Goal: Transaction & Acquisition: Purchase product/service

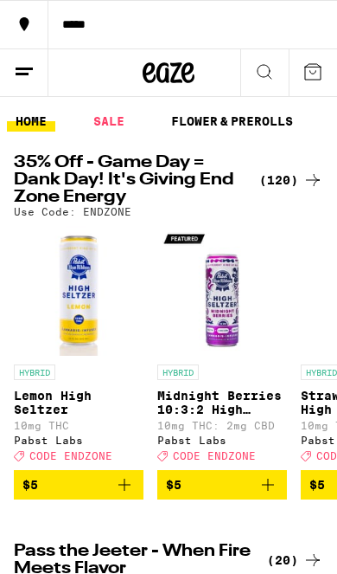
click at [303, 173] on icon at bounding box center [313, 180] width 21 height 21
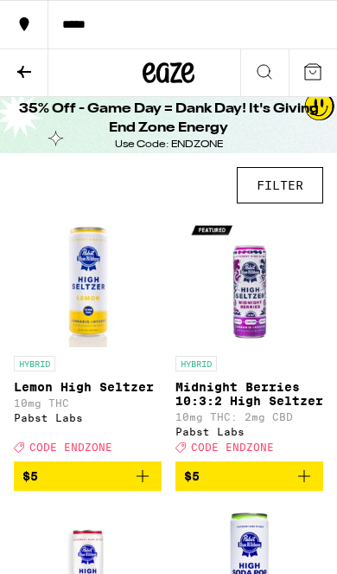
click at [293, 191] on button "FILTER" at bounding box center [280, 185] width 87 height 36
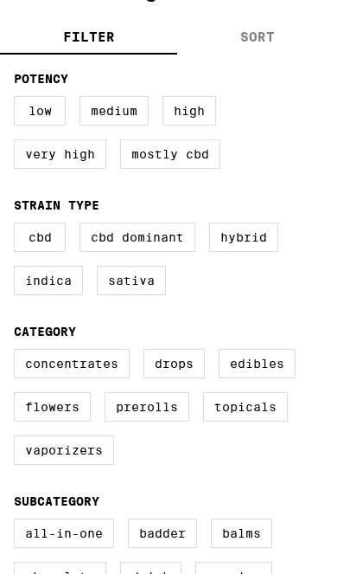
scroll to position [168, 0]
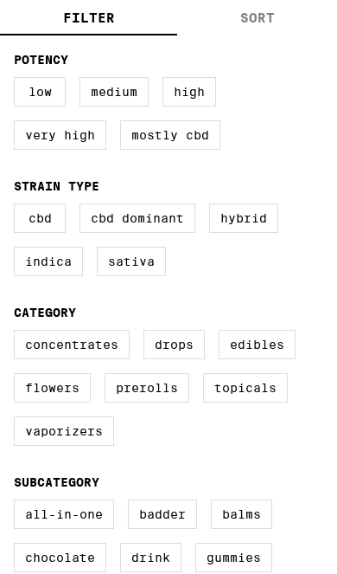
click at [273, 359] on label "Edibles" at bounding box center [257, 344] width 77 height 29
click at [0, 0] on input "Edibles" at bounding box center [0, 0] width 0 height 0
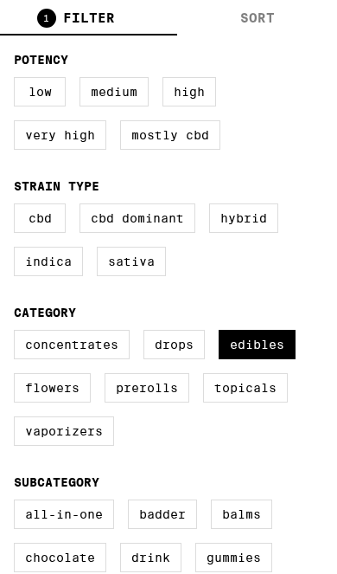
checkbox input "true"
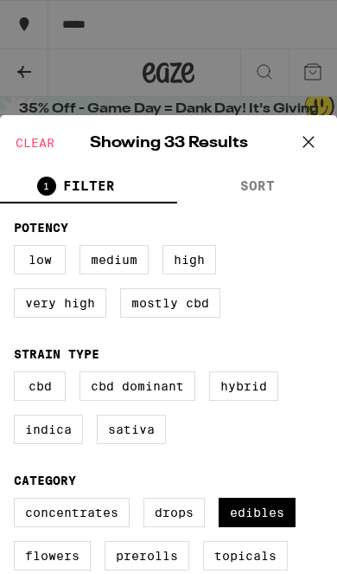
scroll to position [-1, 0]
click at [325, 143] on button at bounding box center [309, 142] width 54 height 55
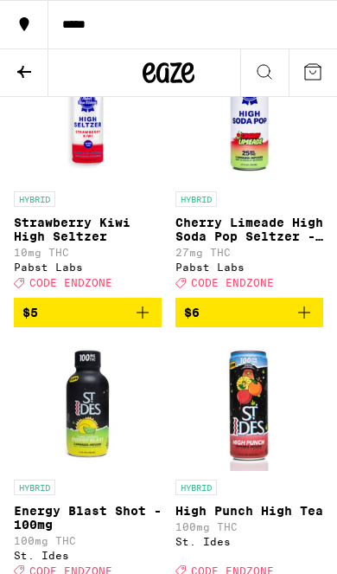
scroll to position [0, 0]
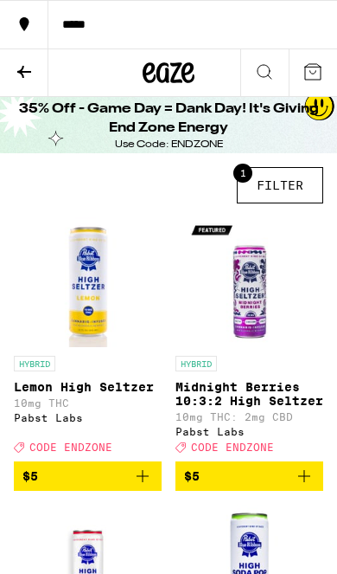
click at [296, 197] on button "1 FILTER" at bounding box center [280, 185] width 87 height 36
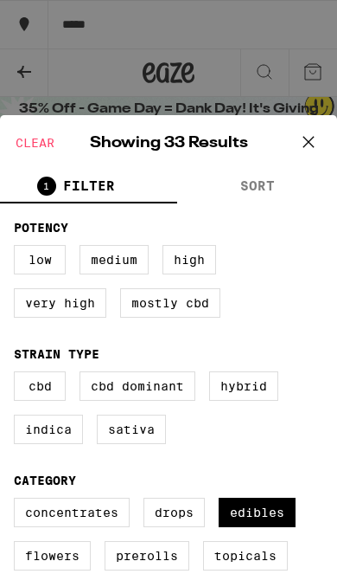
click at [263, 526] on label "Edibles" at bounding box center [257, 512] width 77 height 29
click at [0, 0] on input "Edibles" at bounding box center [0, 0] width 0 height 0
checkbox input "false"
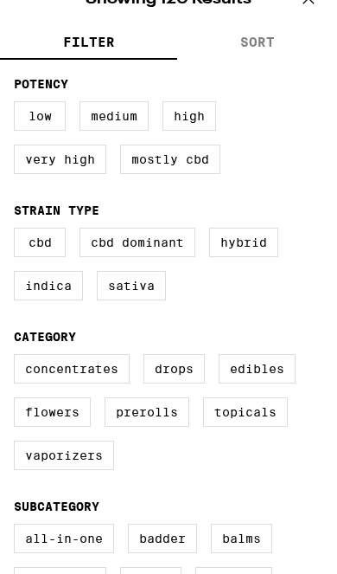
scroll to position [145, 0]
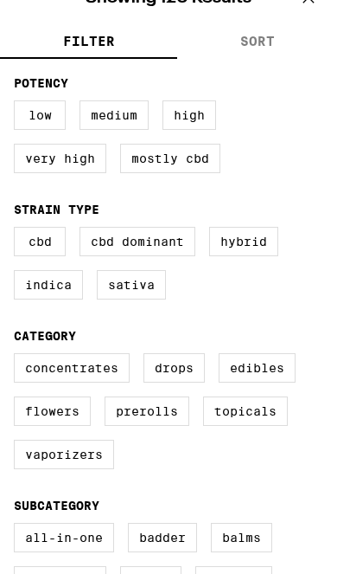
click at [173, 426] on label "Prerolls" at bounding box center [147, 410] width 85 height 29
click at [0, 0] on input "Prerolls" at bounding box center [0, 0] width 0 height 0
checkbox input "true"
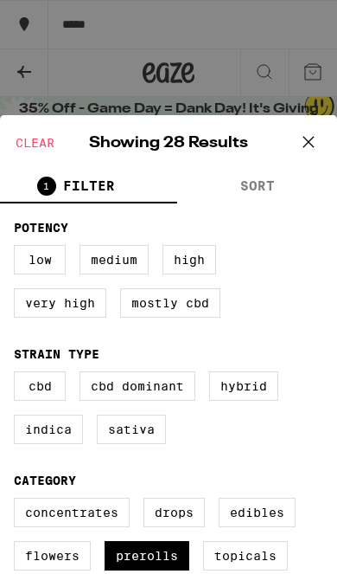
click at [311, 144] on icon at bounding box center [309, 141] width 10 height 10
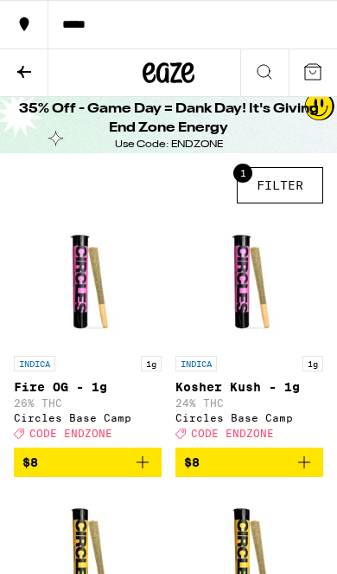
click at [296, 194] on button "1 FILTER" at bounding box center [280, 185] width 87 height 36
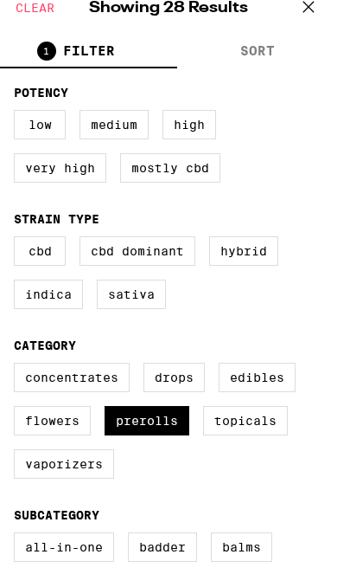
scroll to position [142, 0]
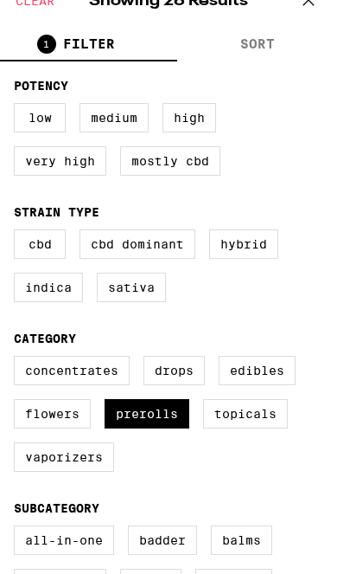
click at [74, 428] on label "Flowers" at bounding box center [52, 413] width 77 height 29
click at [0, 0] on input "Flowers" at bounding box center [0, 0] width 0 height 0
checkbox input "true"
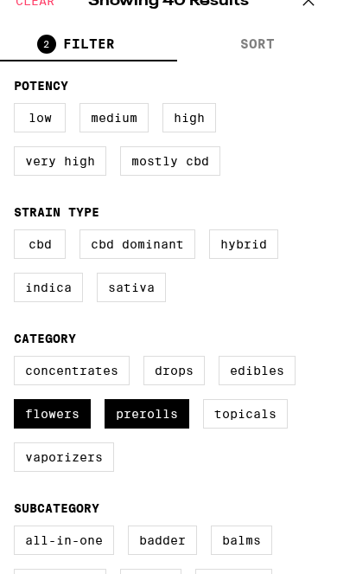
click at [157, 428] on label "Prerolls" at bounding box center [147, 413] width 85 height 29
click at [0, 0] on input "Prerolls" at bounding box center [0, 0] width 0 height 0
checkbox input "false"
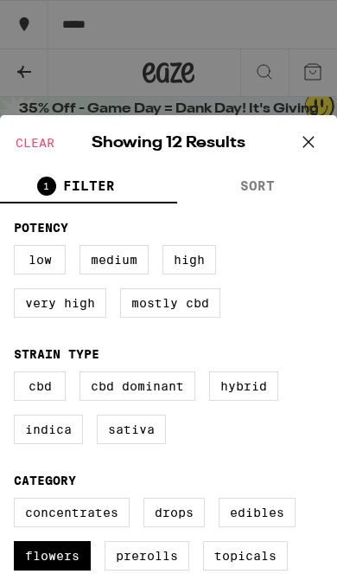
click at [318, 147] on icon at bounding box center [309, 142] width 26 height 26
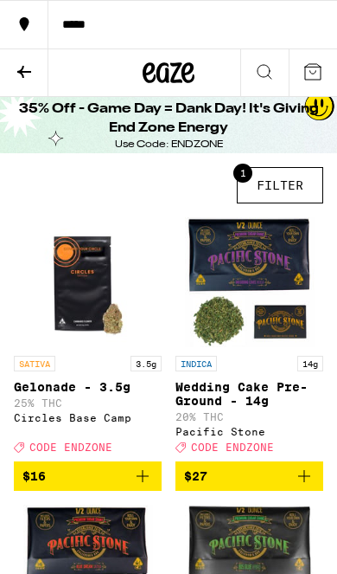
click at [28, 78] on icon at bounding box center [24, 71] width 21 height 21
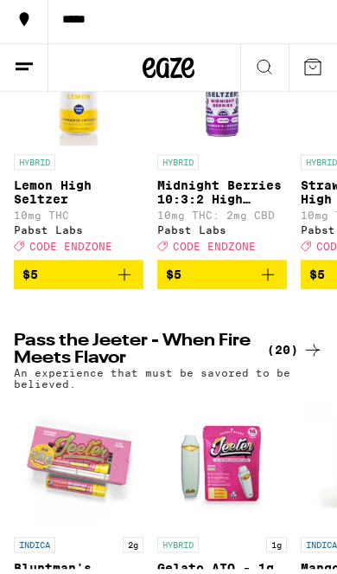
scroll to position [201, 0]
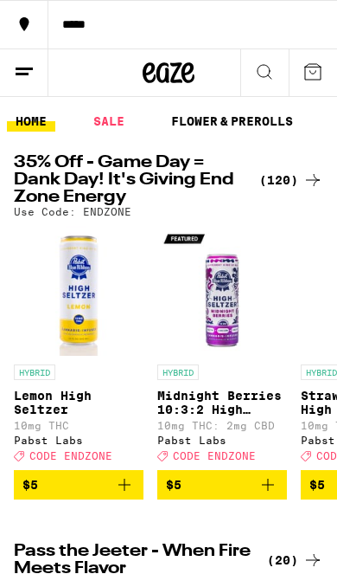
click at [289, 179] on div "(120)" at bounding box center [292, 180] width 64 height 21
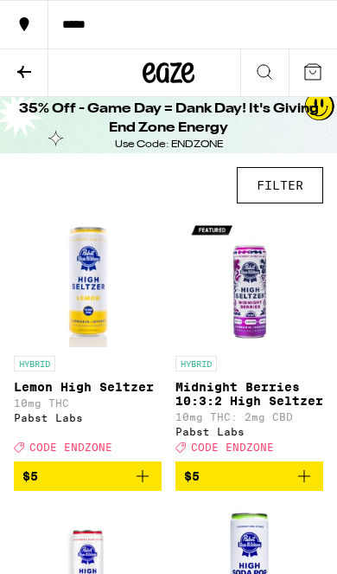
click at [287, 194] on button "FILTER" at bounding box center [280, 185] width 87 height 36
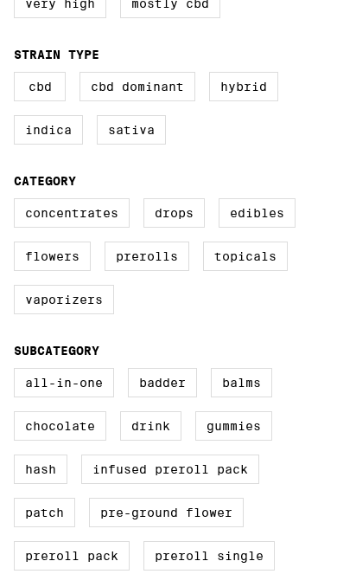
scroll to position [324, 0]
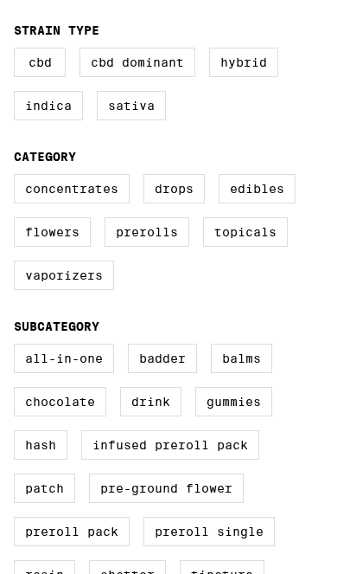
click at [258, 203] on label "Edibles" at bounding box center [257, 188] width 77 height 29
click at [0, 0] on input "Edibles" at bounding box center [0, 0] width 0 height 0
checkbox input "true"
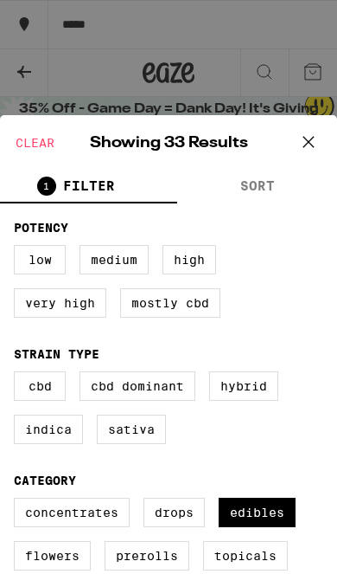
click at [310, 154] on icon at bounding box center [309, 142] width 26 height 26
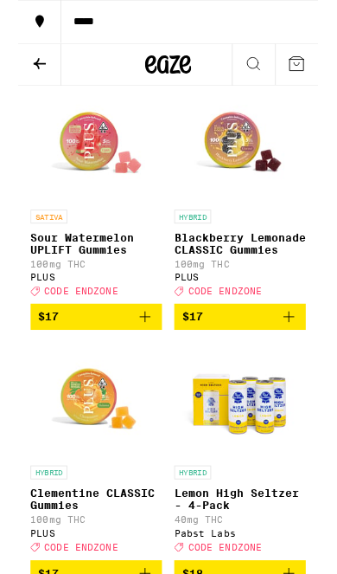
scroll to position [2423, 0]
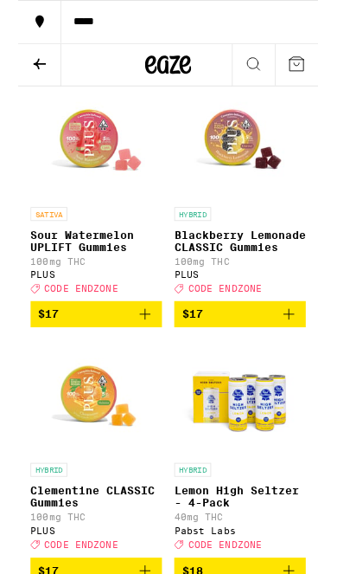
click at [151, 363] on icon "Add to bag" at bounding box center [142, 353] width 21 height 21
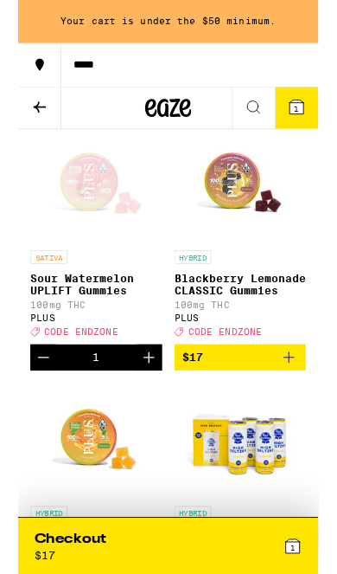
click at [144, 412] on icon "Increment" at bounding box center [147, 401] width 21 height 21
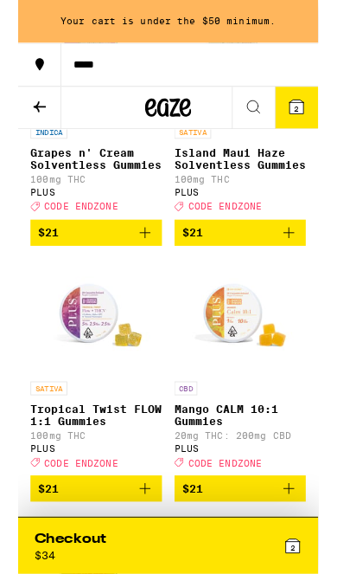
scroll to position [4005, 0]
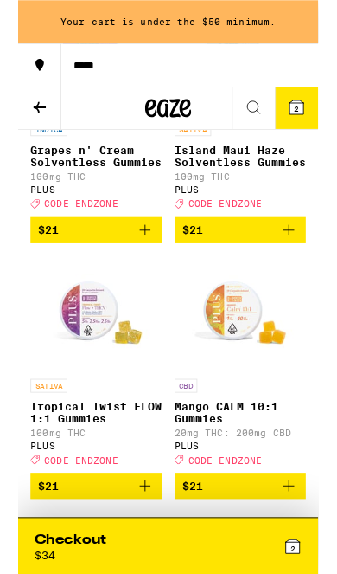
click at [308, 268] on icon "Add to bag" at bounding box center [304, 257] width 21 height 21
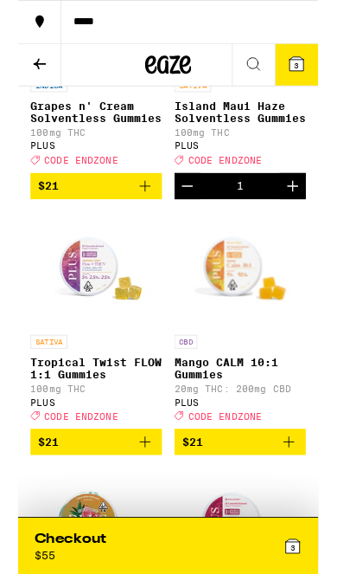
click at [306, 368] on img "Open page for Mango CALM 10:1 Gummies from PLUS" at bounding box center [250, 303] width 130 height 130
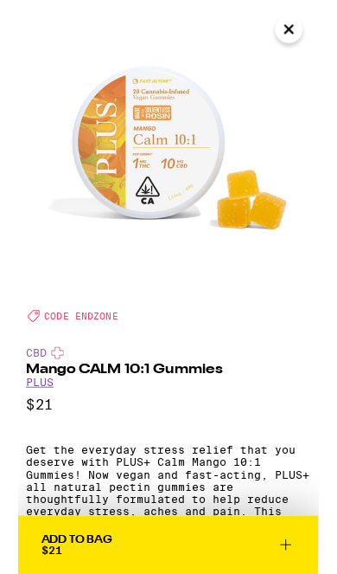
click at [307, 394] on div "CBD" at bounding box center [169, 396] width 320 height 14
click at [313, 51] on img at bounding box center [168, 168] width 337 height 337
click at [298, 28] on icon "Close" at bounding box center [304, 33] width 21 height 26
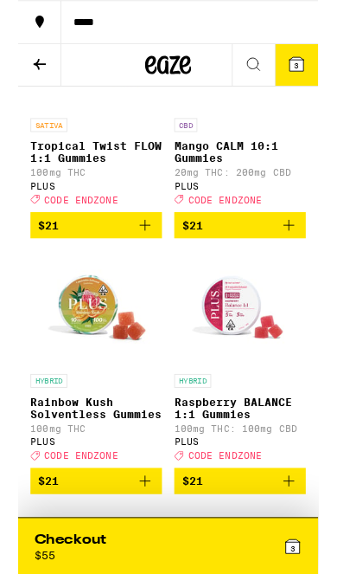
scroll to position [4255, 0]
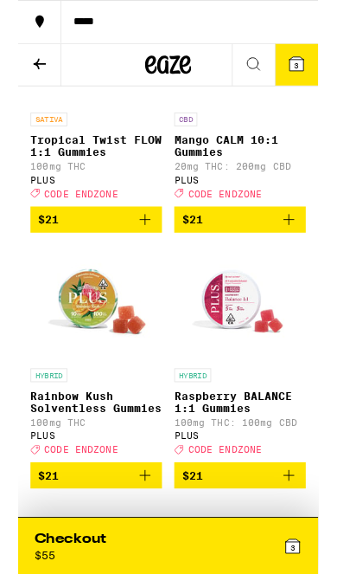
click at [145, 257] on icon "Add to bag" at bounding box center [142, 246] width 21 height 21
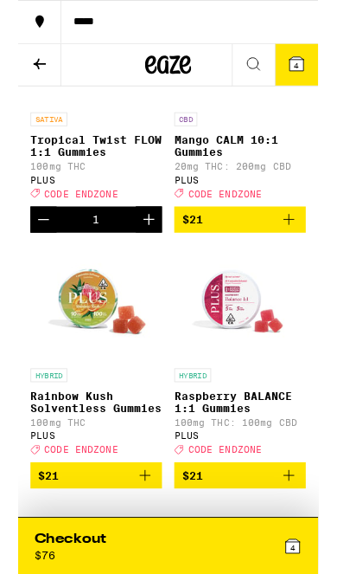
click at [145, 257] on icon "Increment" at bounding box center [147, 246] width 21 height 21
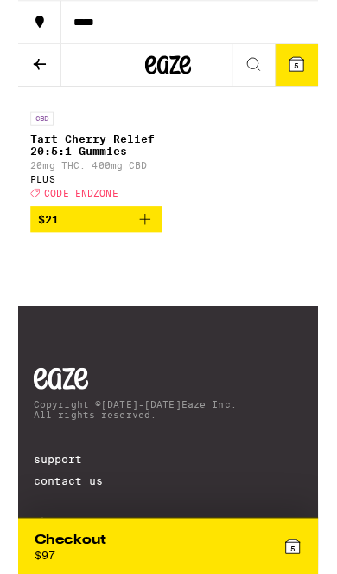
scroll to position [4835, 0]
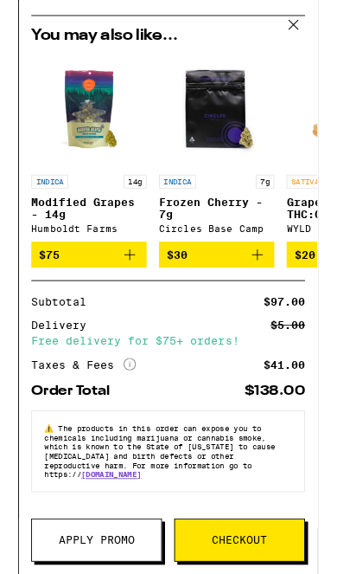
scroll to position [249, 0]
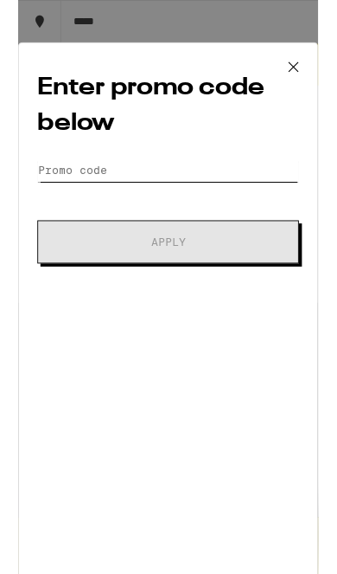
click at [238, 182] on input "Promo Code" at bounding box center [169, 191] width 294 height 26
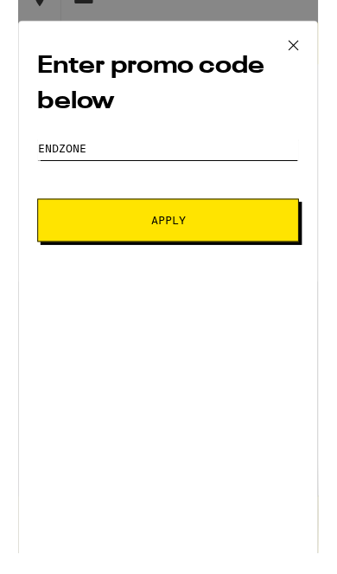
type input "Endzone"
click at [273, 255] on button "Apply" at bounding box center [169, 271] width 294 height 48
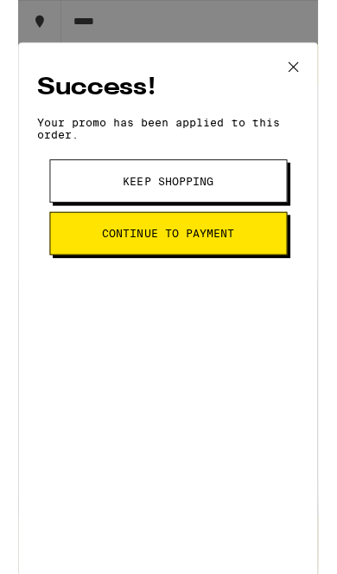
click at [305, 80] on icon at bounding box center [310, 74] width 10 height 10
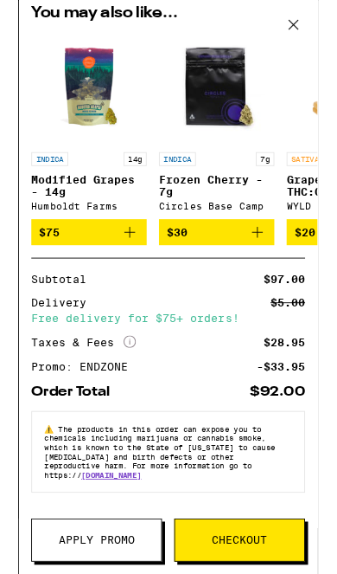
scroll to position [275, 0]
click at [299, 10] on button at bounding box center [310, 28] width 54 height 55
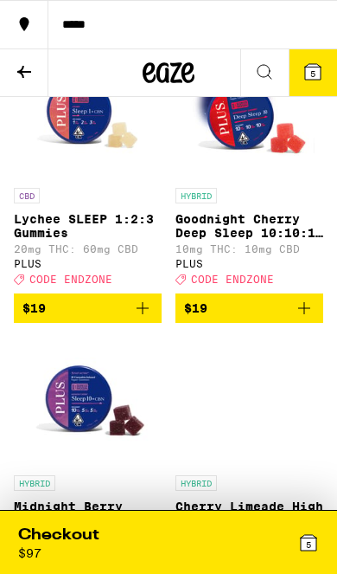
scroll to position [3258, 0]
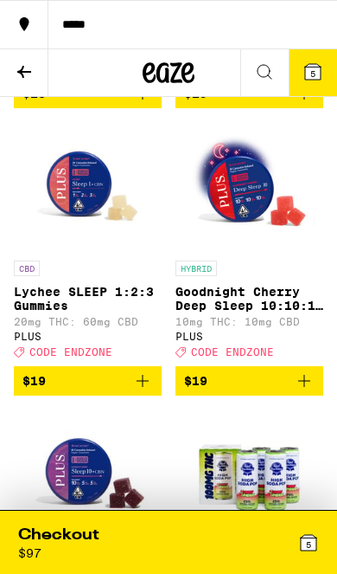
click at [27, 58] on button at bounding box center [24, 73] width 48 height 48
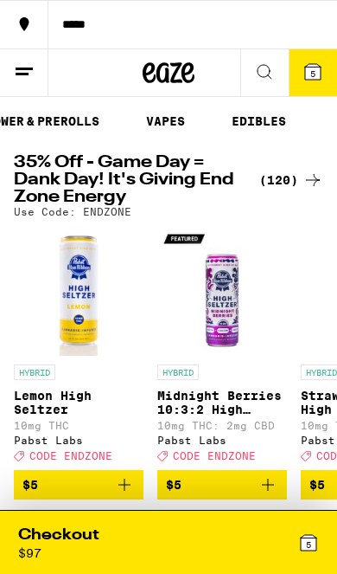
scroll to position [0, 199]
click at [254, 129] on link "EDIBLES" at bounding box center [254, 121] width 72 height 21
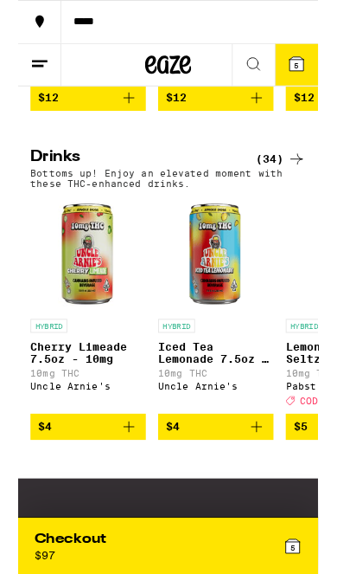
scroll to position [796, 0]
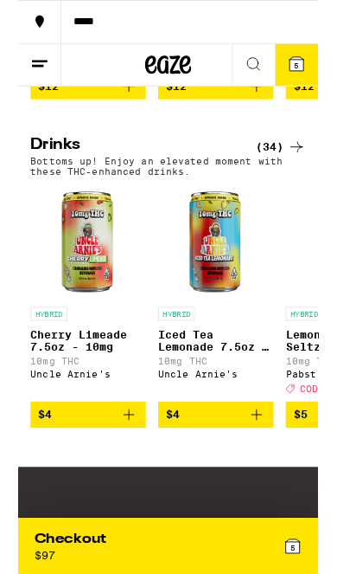
click at [287, 176] on div "(34)" at bounding box center [295, 165] width 56 height 21
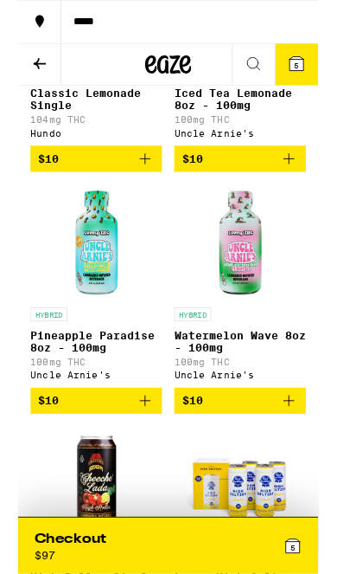
scroll to position [3641, 0]
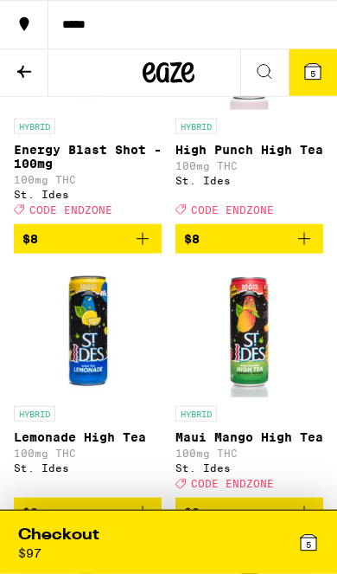
click at [26, 77] on icon at bounding box center [24, 71] width 21 height 21
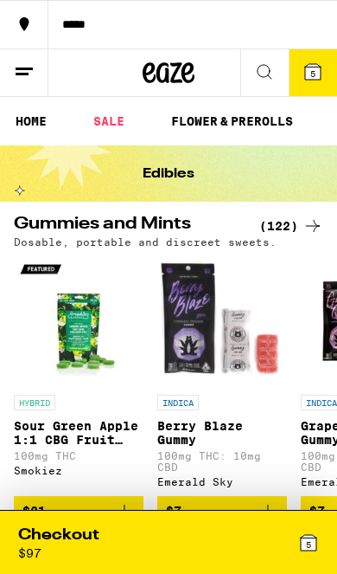
click at [34, 126] on link "HOME" at bounding box center [31, 121] width 48 height 21
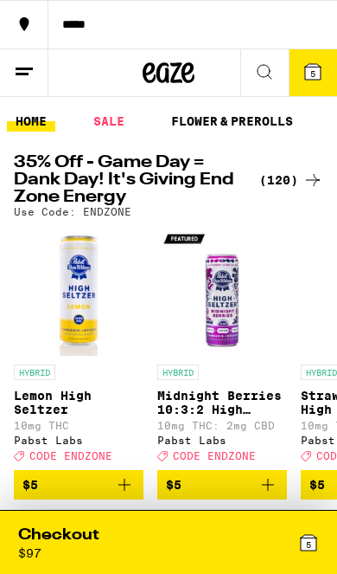
click at [291, 187] on div "(120)" at bounding box center [292, 180] width 64 height 21
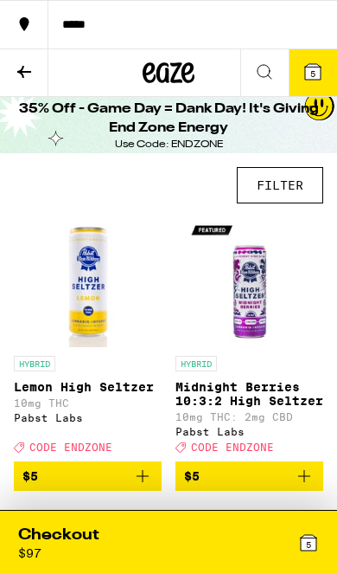
click at [292, 183] on button "FILTER" at bounding box center [280, 185] width 87 height 36
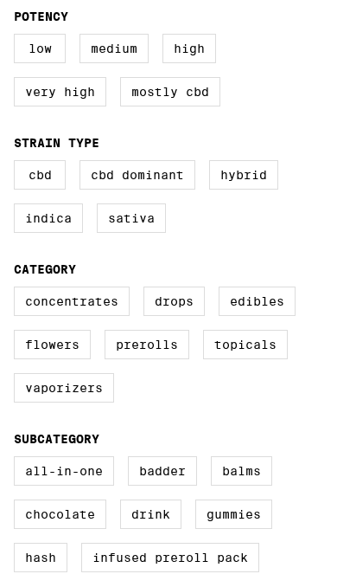
scroll to position [210, 0]
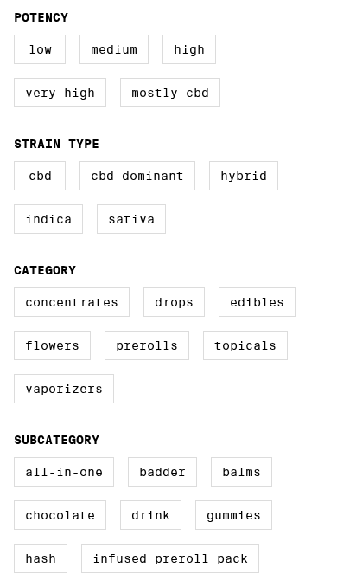
click at [161, 360] on label "Prerolls" at bounding box center [147, 345] width 85 height 29
click at [0, 0] on input "Prerolls" at bounding box center [0, 0] width 0 height 0
checkbox input "true"
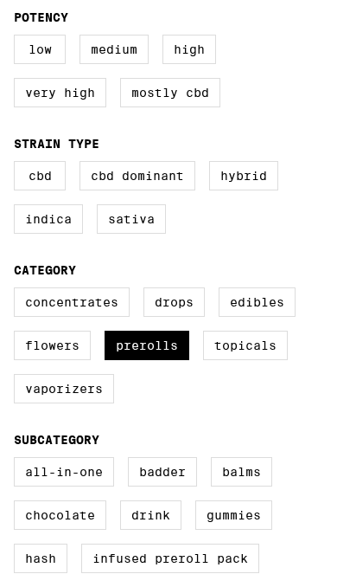
click at [77, 360] on label "Flowers" at bounding box center [52, 345] width 77 height 29
click at [0, 0] on input "Flowers" at bounding box center [0, 0] width 0 height 0
checkbox input "true"
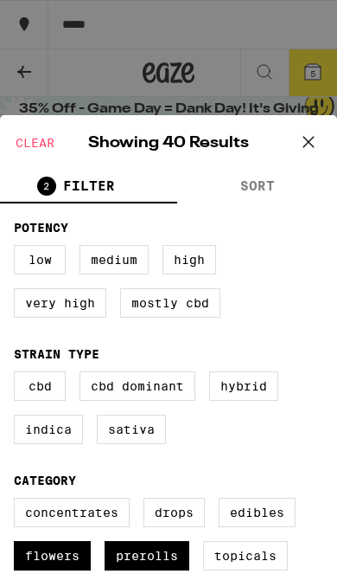
click at [322, 138] on button at bounding box center [309, 142] width 54 height 55
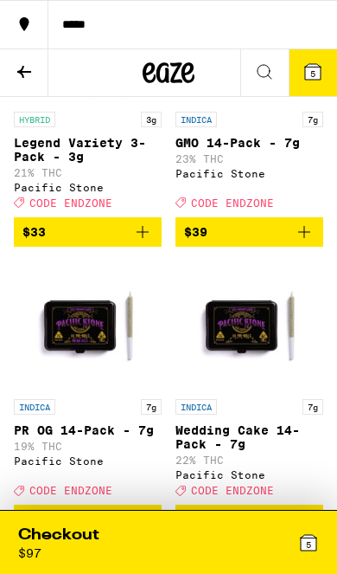
scroll to position [1892, 0]
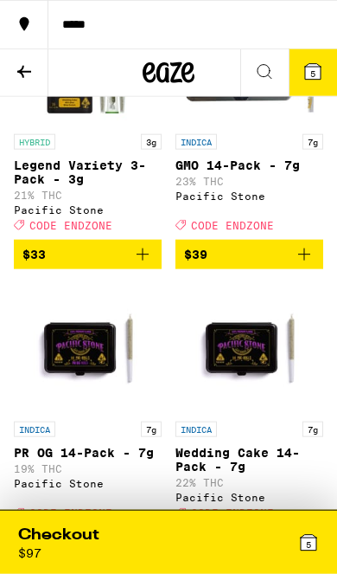
click at [25, 73] on icon at bounding box center [24, 71] width 21 height 21
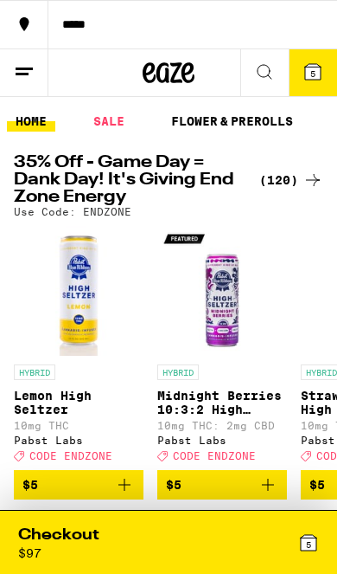
click at [317, 96] on button "5" at bounding box center [313, 72] width 48 height 47
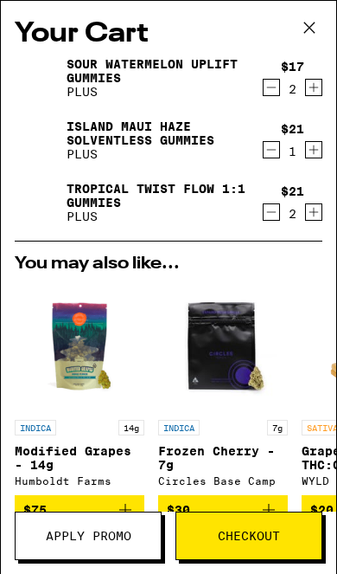
click at [265, 92] on icon "Decrement" at bounding box center [272, 87] width 16 height 21
click at [273, 91] on icon "Decrement" at bounding box center [272, 87] width 16 height 21
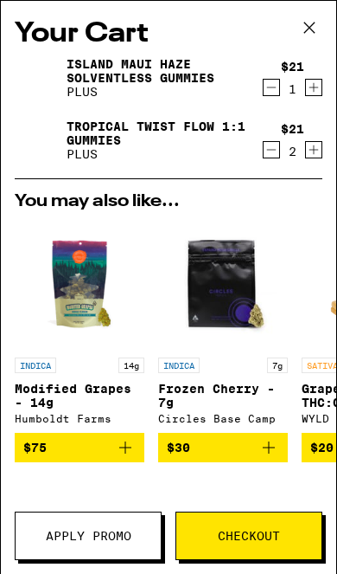
click at [275, 98] on icon "Decrement" at bounding box center [272, 87] width 16 height 21
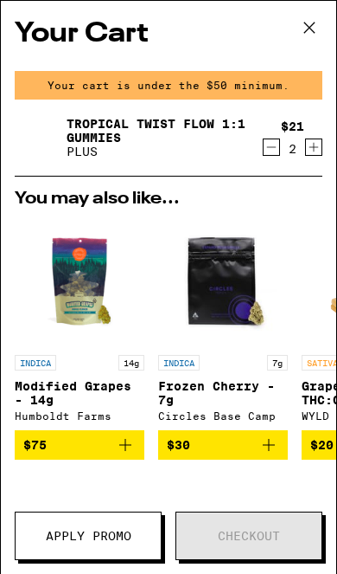
click at [264, 154] on icon "Decrement" at bounding box center [272, 147] width 16 height 21
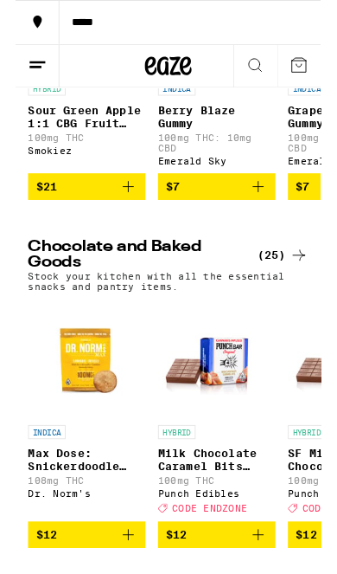
scroll to position [4711, 0]
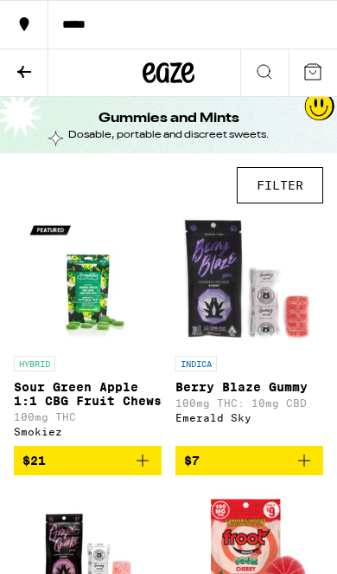
click at [291, 193] on button "FILTER" at bounding box center [280, 185] width 87 height 36
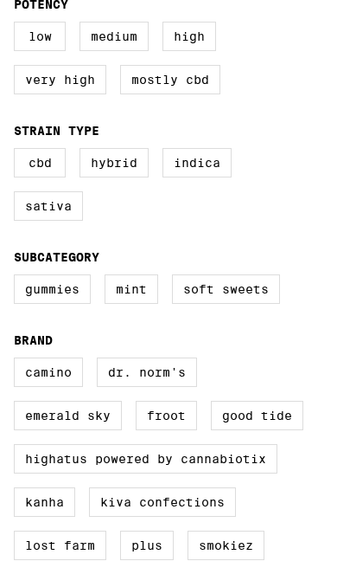
scroll to position [305, 0]
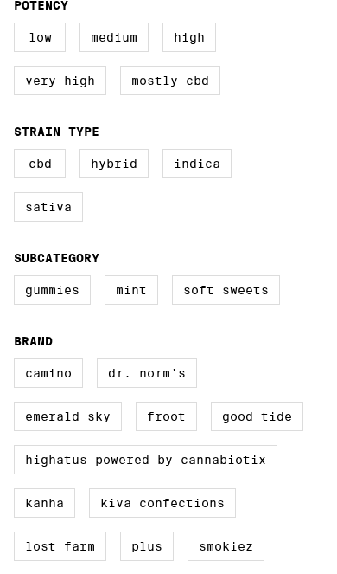
click at [73, 304] on label "Gummies" at bounding box center [52, 289] width 77 height 29
click at [0, 0] on input "Gummies" at bounding box center [0, 0] width 0 height 0
checkbox input "true"
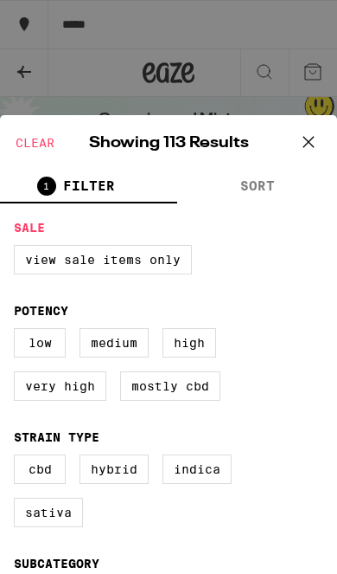
scroll to position [-1, 0]
click at [310, 141] on icon at bounding box center [309, 141] width 10 height 10
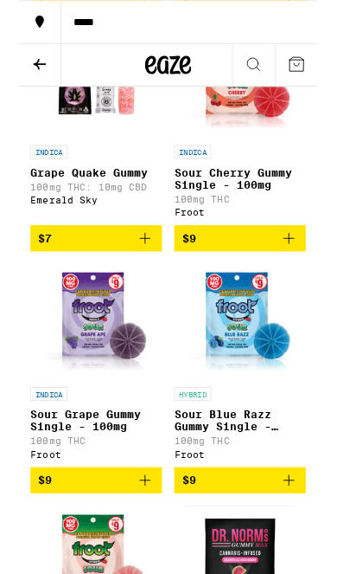
scroll to position [468, 0]
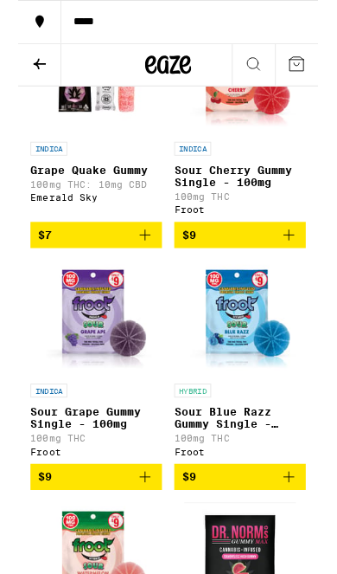
click at [305, 274] on icon "Add to bag" at bounding box center [304, 264] width 21 height 21
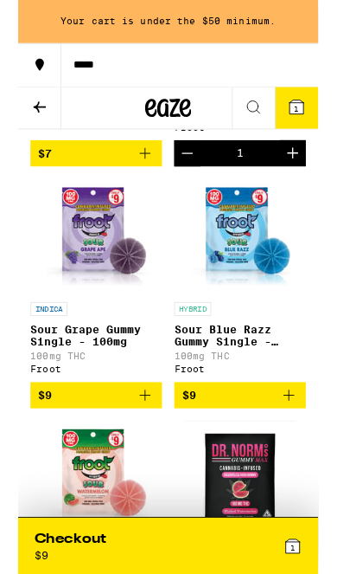
click at [299, 454] on icon "Add to bag" at bounding box center [304, 444] width 21 height 21
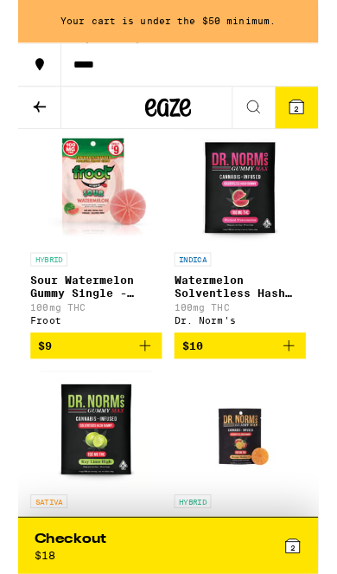
click at [142, 399] on icon "Add to bag" at bounding box center [142, 388] width 21 height 21
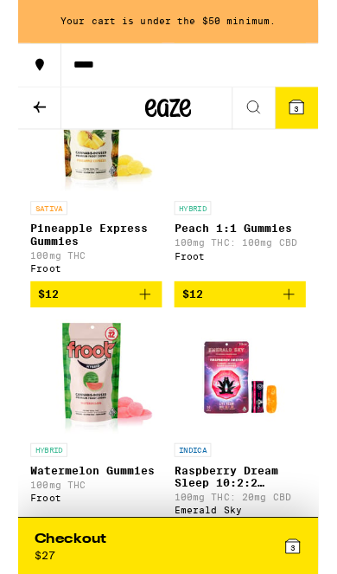
scroll to position [2903, 0]
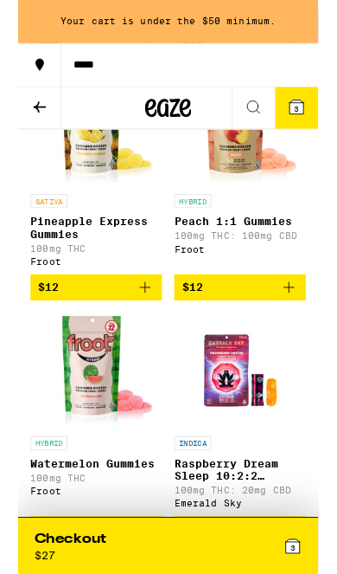
click at [140, 333] on icon "Add to bag" at bounding box center [142, 322] width 21 height 21
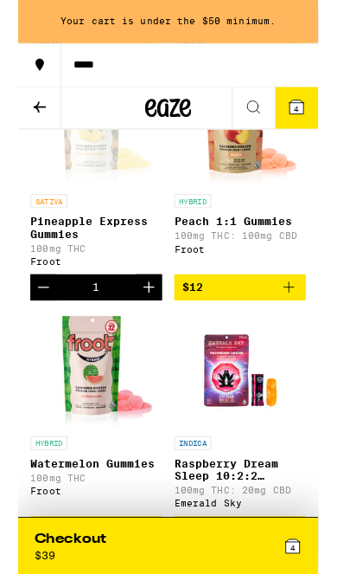
click at [312, 333] on icon "Add to bag" at bounding box center [304, 322] width 21 height 21
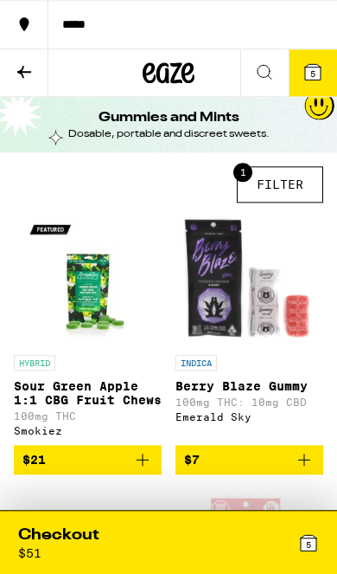
scroll to position [0, 0]
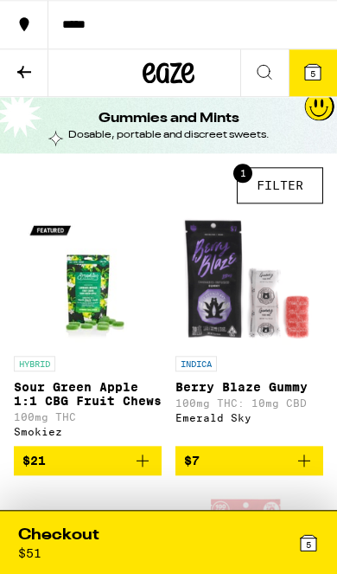
click at [308, 546] on span "5" at bounding box center [308, 544] width 5 height 10
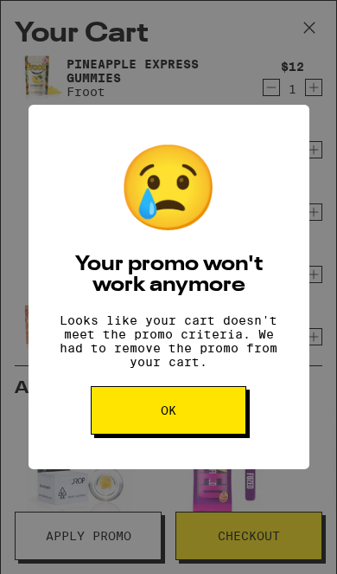
click at [201, 418] on button "OK" at bounding box center [169, 410] width 156 height 48
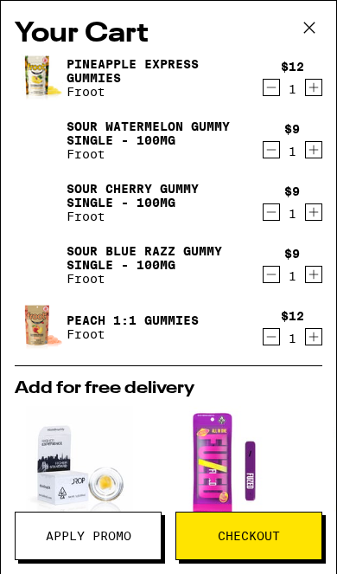
click at [317, 30] on icon at bounding box center [310, 28] width 26 height 26
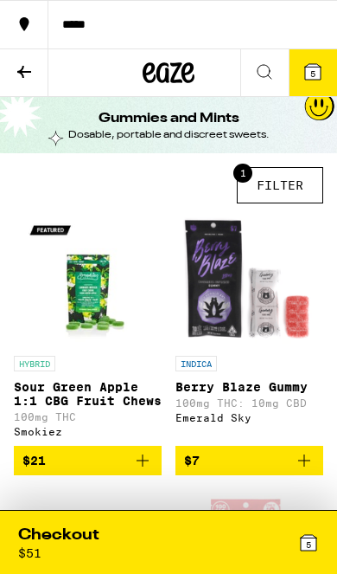
click at [31, 62] on icon at bounding box center [24, 71] width 21 height 21
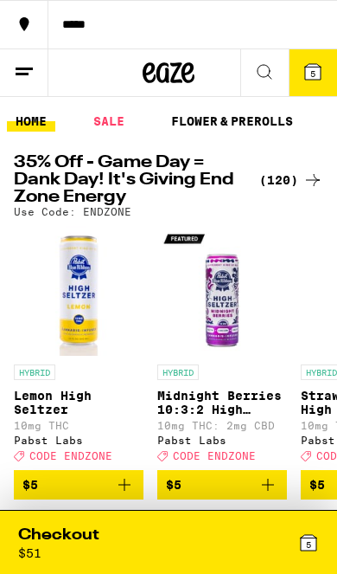
click at [292, 171] on div "(120)" at bounding box center [292, 180] width 64 height 21
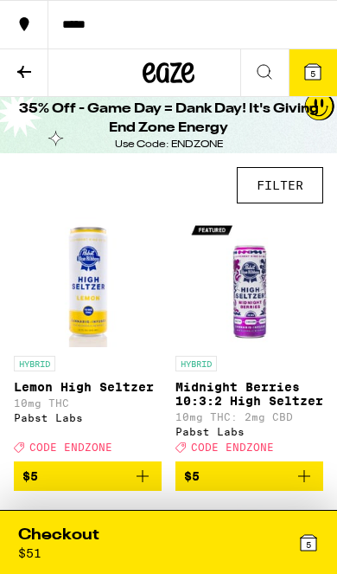
click at [283, 185] on button "FILTER" at bounding box center [280, 185] width 87 height 36
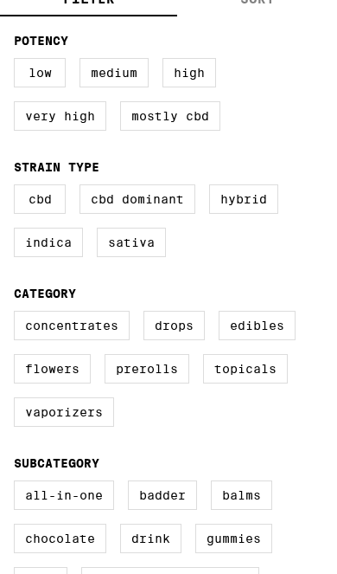
scroll to position [190, 0]
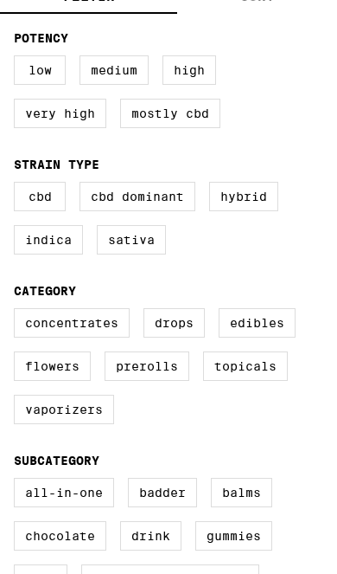
click at [146, 381] on label "Prerolls" at bounding box center [147, 365] width 85 height 29
click at [0, 0] on input "Prerolls" at bounding box center [0, 0] width 0 height 0
checkbox input "true"
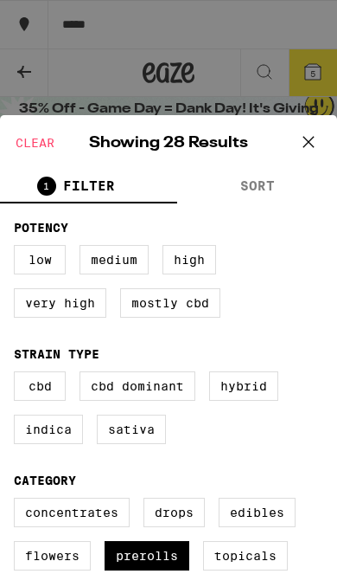
click at [312, 138] on icon at bounding box center [309, 141] width 10 height 10
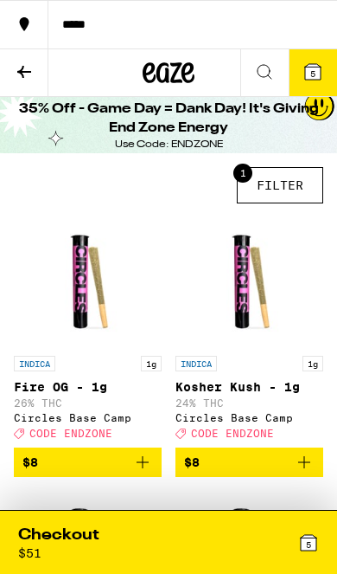
click at [286, 191] on button "1 FILTER" at bounding box center [280, 185] width 87 height 36
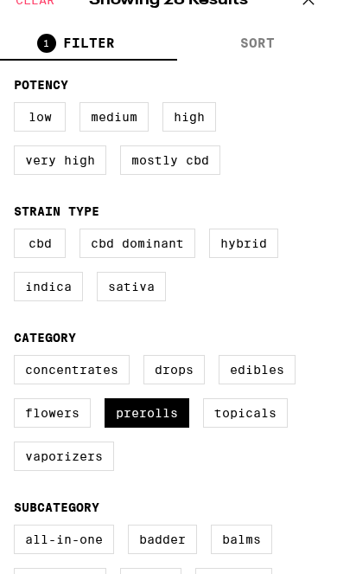
scroll to position [144, 0]
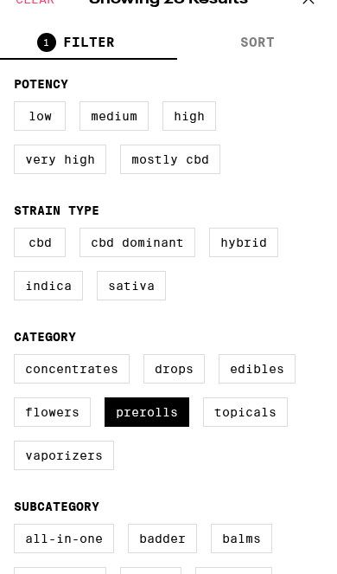
click at [158, 427] on label "Prerolls" at bounding box center [147, 411] width 85 height 29
click at [0, 0] on input "Prerolls" at bounding box center [0, 0] width 0 height 0
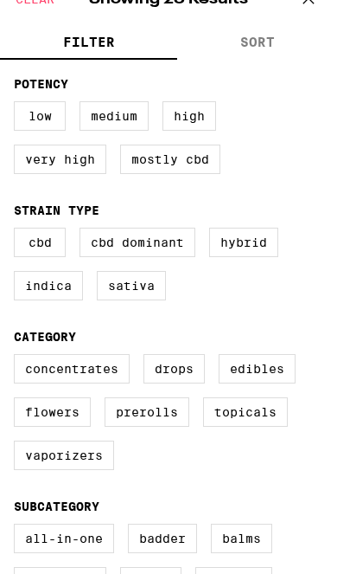
checkbox input "false"
click at [60, 427] on label "Flowers" at bounding box center [52, 411] width 77 height 29
click at [0, 0] on input "Flowers" at bounding box center [0, 0] width 0 height 0
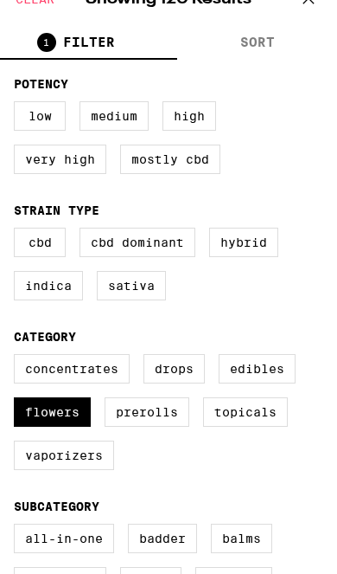
checkbox input "true"
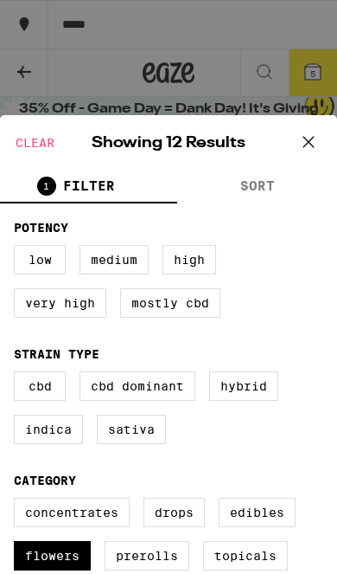
click at [307, 145] on icon at bounding box center [309, 142] width 26 height 26
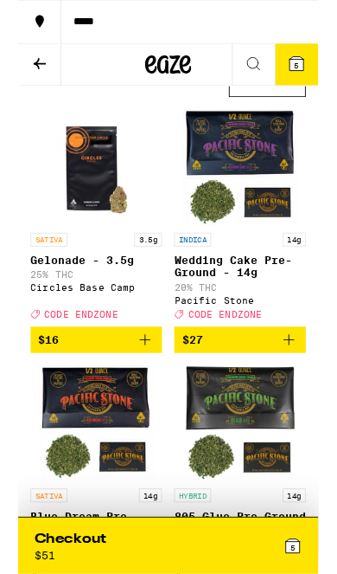
scroll to position [95, 0]
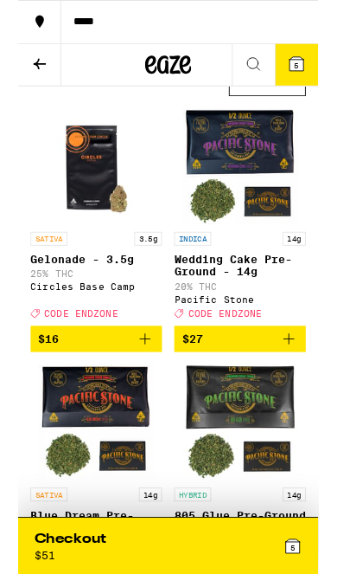
click at [138, 391] on icon "Add to bag" at bounding box center [142, 380] width 21 height 21
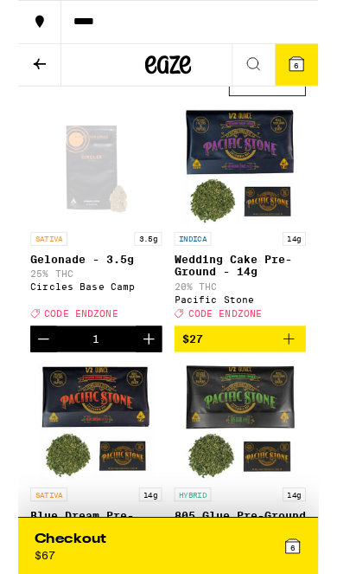
click at [145, 387] on icon "Increment" at bounding box center [147, 381] width 12 height 12
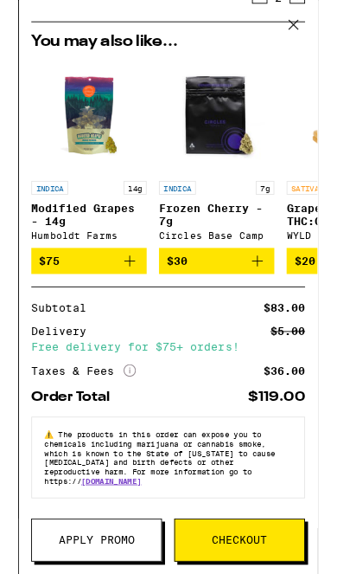
scroll to position [426, 0]
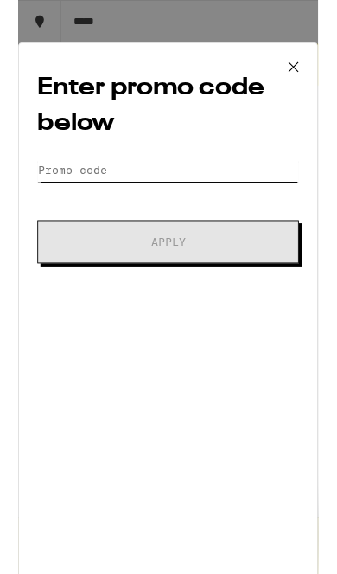
click at [258, 188] on input "Promo Code" at bounding box center [169, 191] width 294 height 26
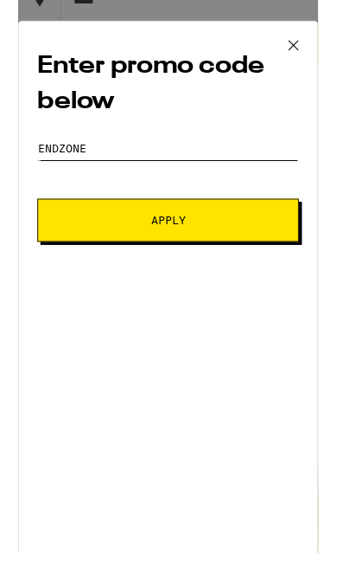
type input "Endzone"
click at [273, 260] on button "Apply" at bounding box center [169, 271] width 294 height 48
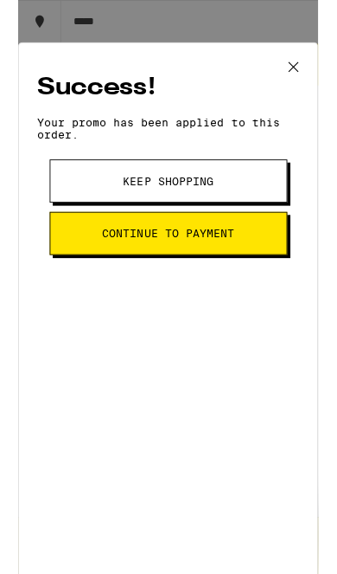
click at [310, 65] on icon at bounding box center [310, 75] width 26 height 26
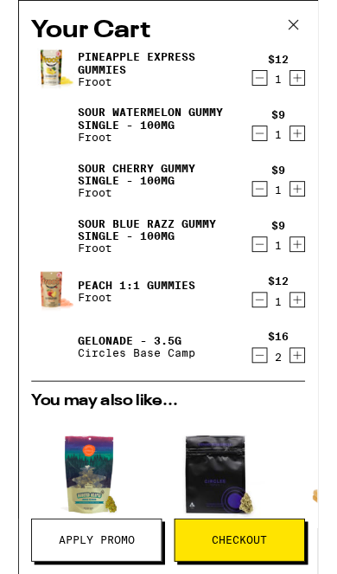
click at [271, 405] on icon "Decrement" at bounding box center [272, 399] width 16 height 21
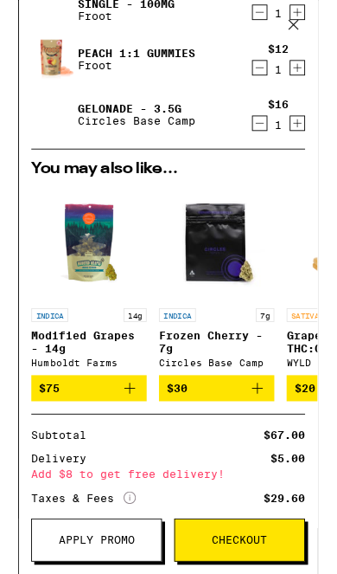
scroll to position [1, 0]
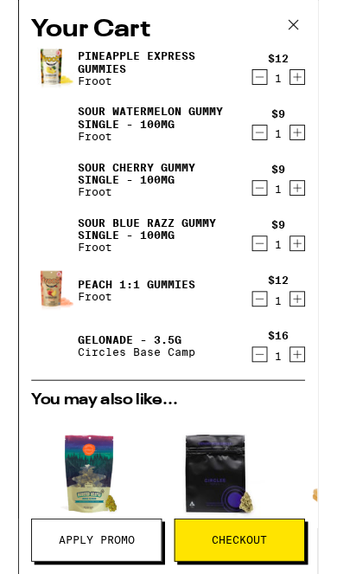
click at [319, 395] on icon "Increment" at bounding box center [314, 398] width 16 height 21
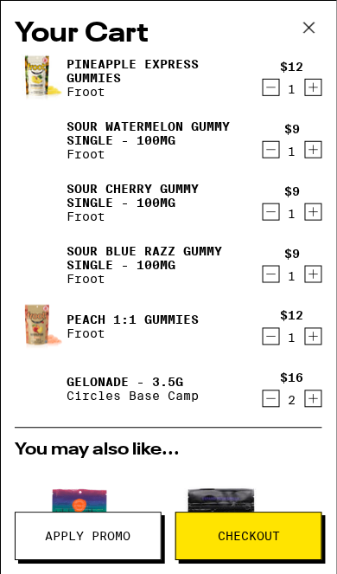
scroll to position [3, 0]
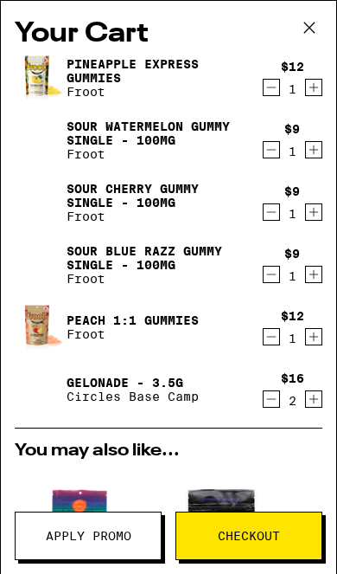
click at [312, 28] on icon at bounding box center [310, 28] width 26 height 26
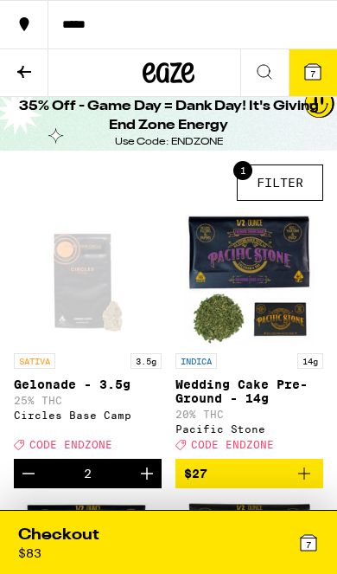
click at [286, 180] on button "1 FILTER" at bounding box center [280, 182] width 87 height 36
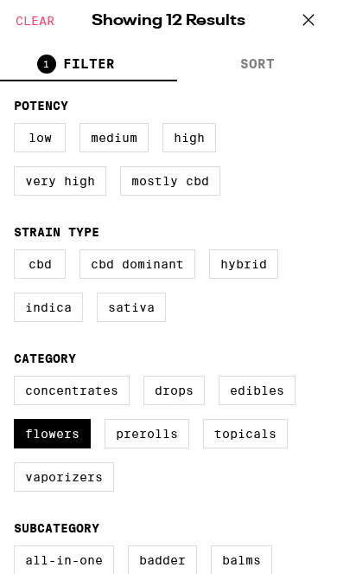
scroll to position [126, 0]
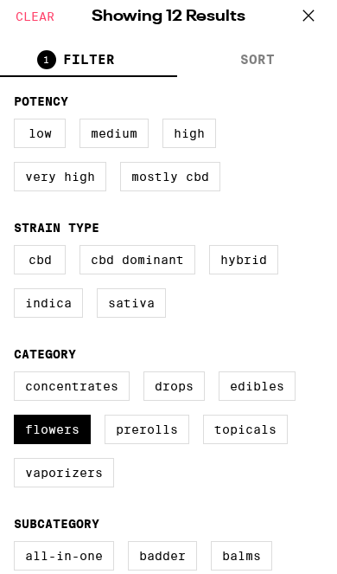
click at [81, 444] on label "Flowers" at bounding box center [52, 429] width 77 height 29
click at [0, 0] on input "Flowers" at bounding box center [0, 0] width 0 height 0
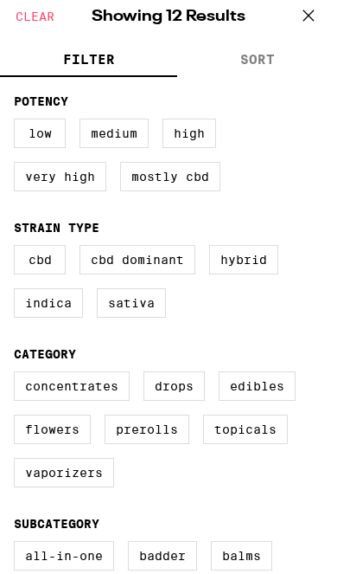
checkbox input "false"
click at [265, 401] on label "Edibles" at bounding box center [257, 385] width 77 height 29
click at [0, 0] on input "Edibles" at bounding box center [0, 0] width 0 height 0
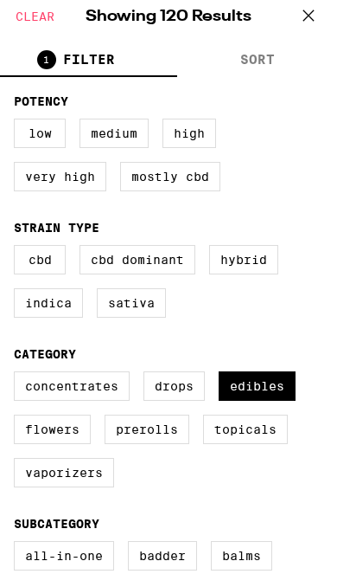
checkbox input "true"
click at [320, 14] on icon at bounding box center [309, 16] width 26 height 26
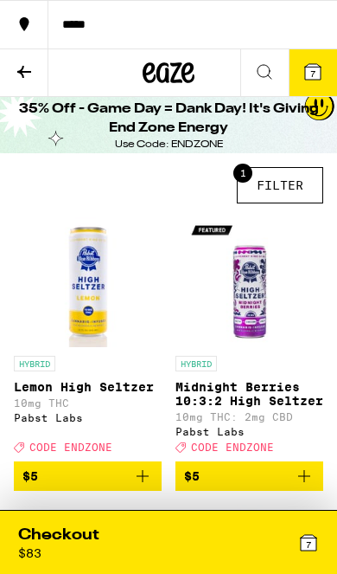
click at [282, 194] on button "1 FILTER" at bounding box center [280, 185] width 87 height 36
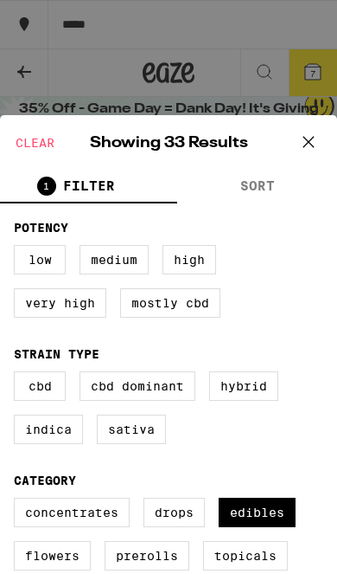
click at [270, 527] on label "Edibles" at bounding box center [257, 512] width 77 height 29
click at [0, 0] on input "Edibles" at bounding box center [0, 0] width 0 height 0
checkbox input "false"
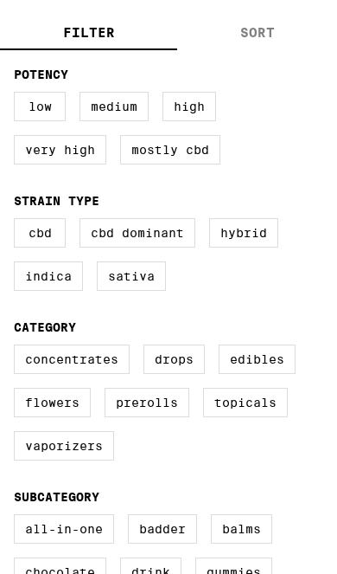
scroll to position [159, 0]
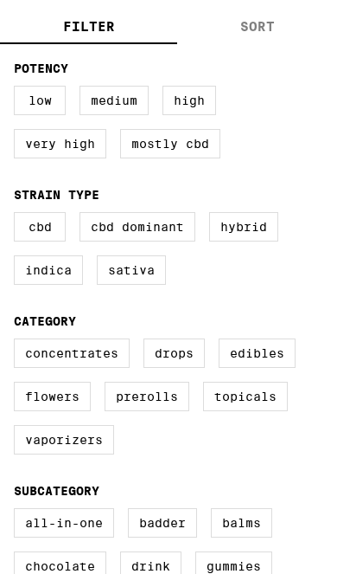
click at [74, 411] on label "Flowers" at bounding box center [52, 396] width 77 height 29
click at [0, 0] on input "Flowers" at bounding box center [0, 0] width 0 height 0
checkbox input "true"
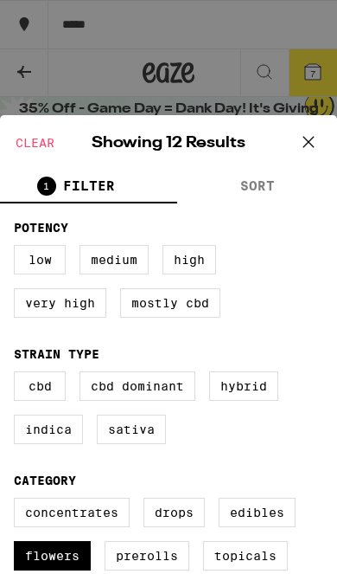
click at [310, 138] on icon at bounding box center [309, 142] width 26 height 26
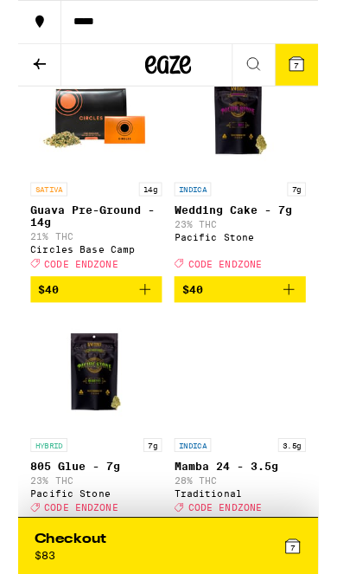
scroll to position [729, 0]
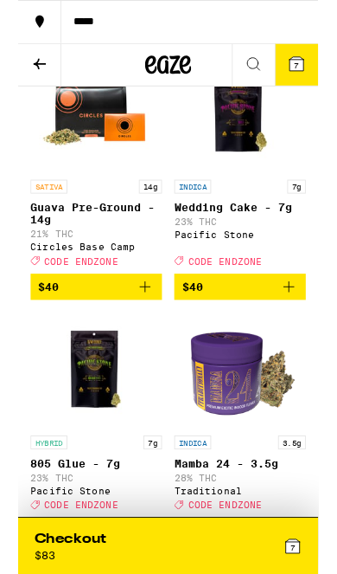
click at [315, 79] on span "7" at bounding box center [313, 73] width 5 height 10
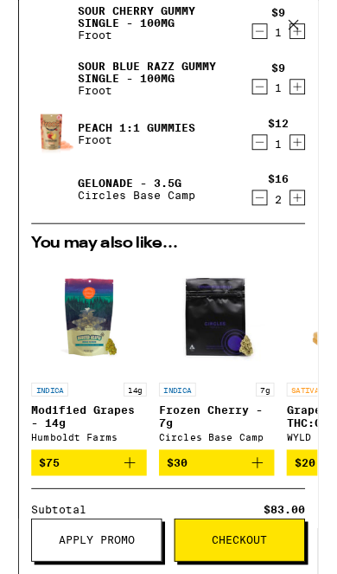
scroll to position [154, 0]
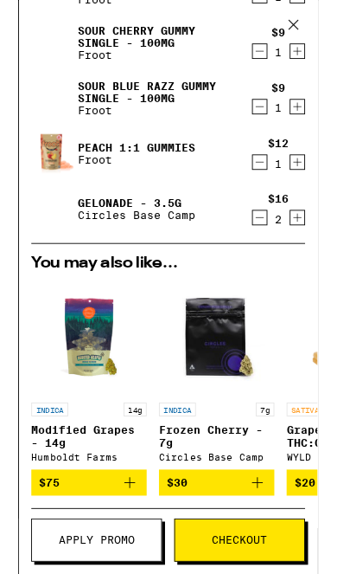
click at [277, 255] on icon "Decrement" at bounding box center [272, 245] width 16 height 21
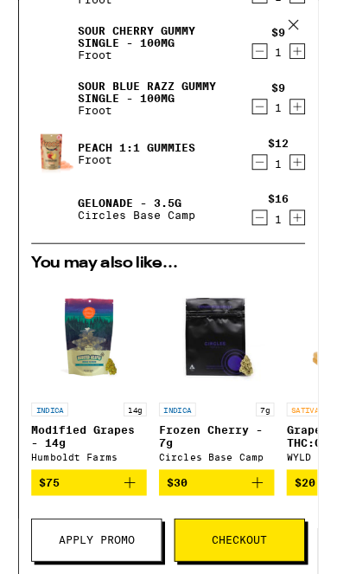
click at [274, 255] on icon "Decrement" at bounding box center [272, 245] width 16 height 21
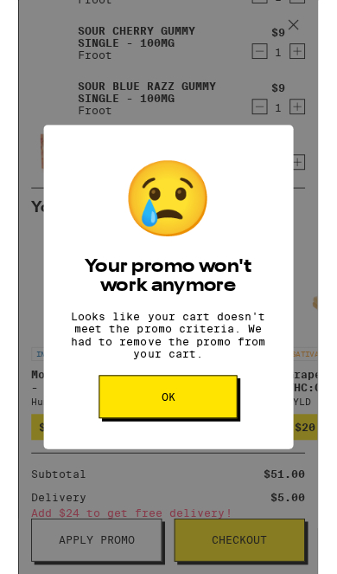
scroll to position [0, 0]
click at [210, 183] on div "😢" at bounding box center [169, 224] width 104 height 98
click at [217, 469] on button "OK" at bounding box center [169, 445] width 156 height 48
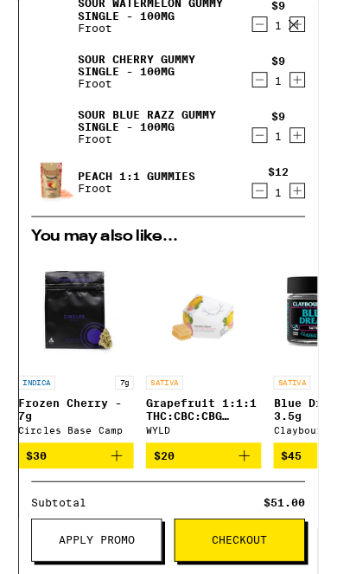
scroll to position [0, 167]
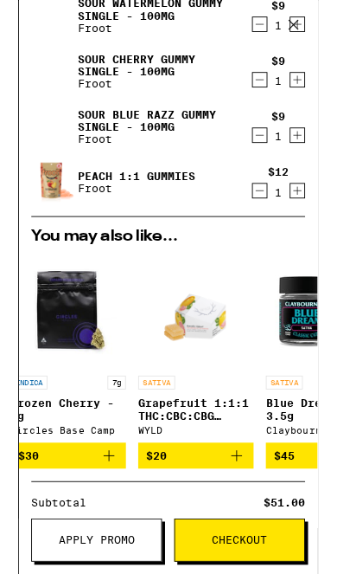
click at [72, 364] on img "Open page for Frozen Cherry - 7g from Circles Base Camp" at bounding box center [56, 348] width 130 height 130
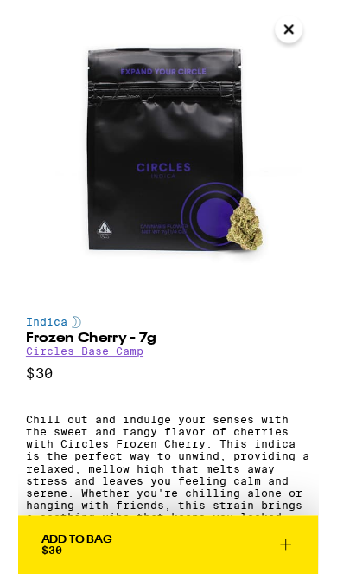
click at [117, 402] on link "Circles Base Camp" at bounding box center [75, 395] width 132 height 14
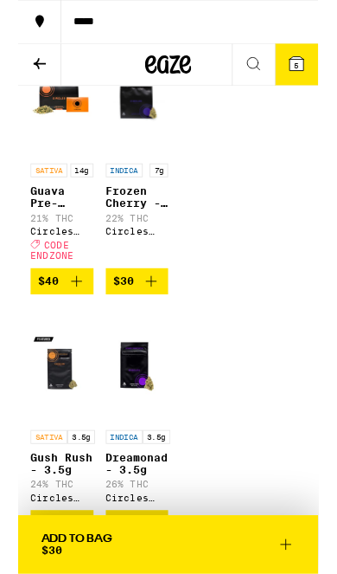
scroll to position [1615, 0]
